Goal: Task Accomplishment & Management: Manage account settings

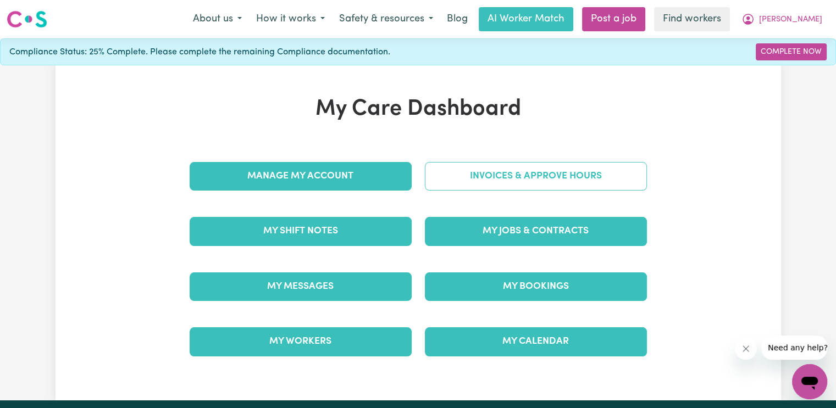
click at [450, 177] on link "Invoices & Approve Hours" at bounding box center [536, 176] width 222 height 29
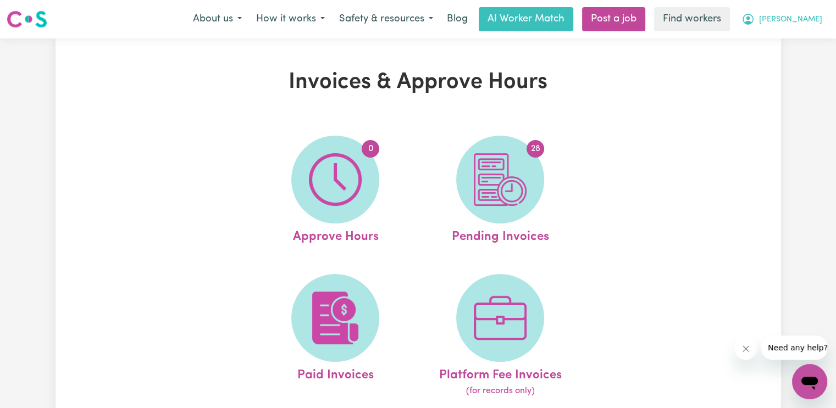
click at [820, 18] on button "[PERSON_NAME]" at bounding box center [781, 19] width 95 height 23
click at [800, 67] on link "Logout" at bounding box center [785, 63] width 87 height 21
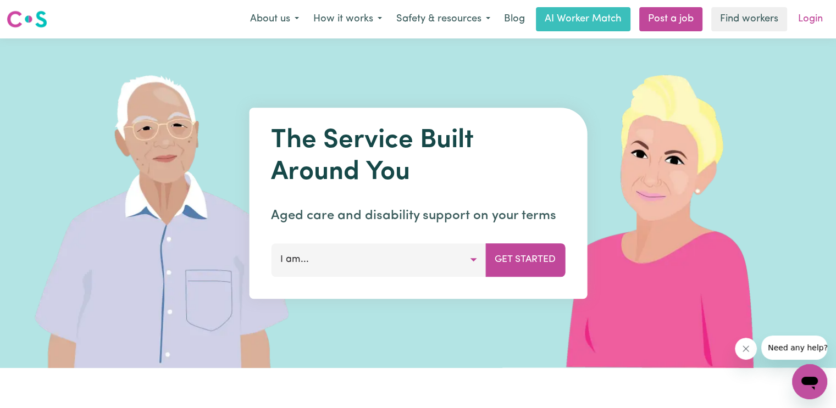
drag, startPoint x: 800, startPoint y: 67, endPoint x: 810, endPoint y: 17, distance: 51.0
click at [810, 17] on link "Login" at bounding box center [811, 19] width 38 height 24
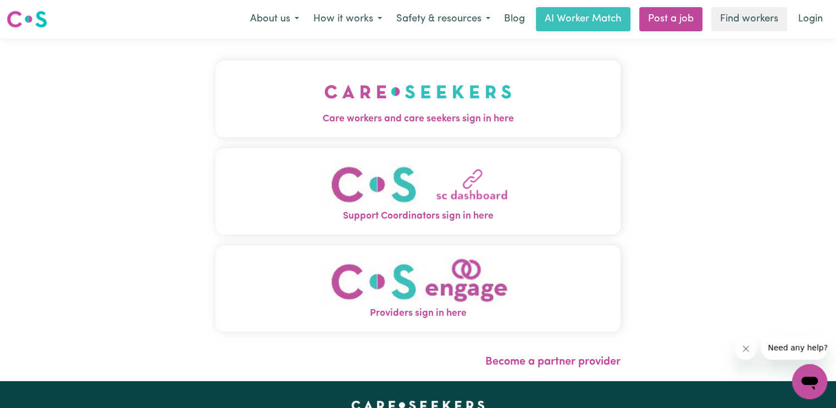
click at [324, 106] on img "Care workers and care seekers sign in here" at bounding box center [417, 91] width 187 height 41
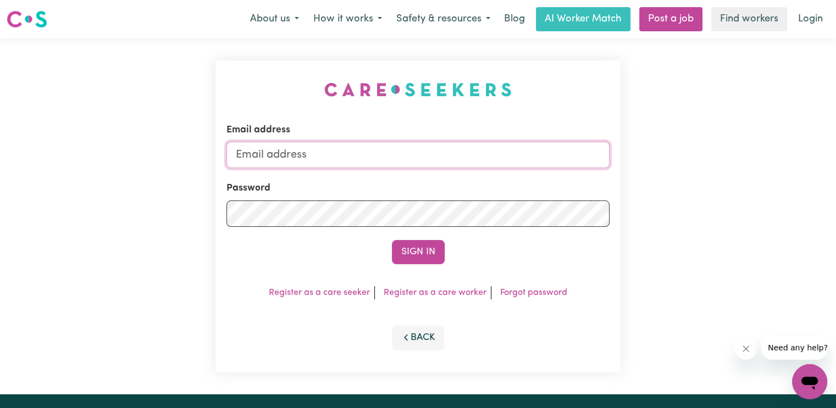
drag, startPoint x: 265, startPoint y: 158, endPoint x: 276, endPoint y: 158, distance: 11.0
click at [265, 158] on input "Email address" at bounding box center [417, 155] width 383 height 26
type input "superuser~[EMAIL_ADDRESS][DOMAIN_NAME]"
click at [392, 240] on button "Sign In" at bounding box center [418, 252] width 53 height 24
